Goal: Task Accomplishment & Management: Use online tool/utility

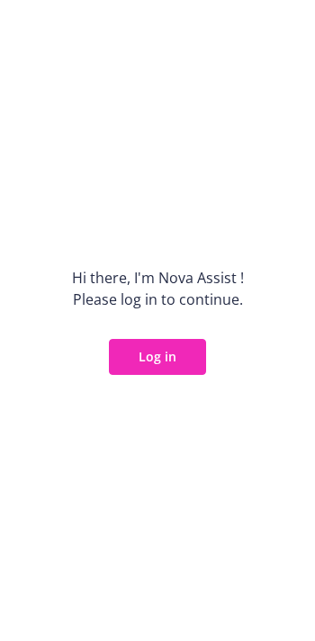
click at [179, 326] on div "Hi there, I ' m Nova Assist ! Please log in to continue. Log in" at bounding box center [157, 320] width 315 height 641
click at [173, 359] on button "Log in" at bounding box center [157, 357] width 97 height 36
